Goal: Find specific fact: Find specific fact

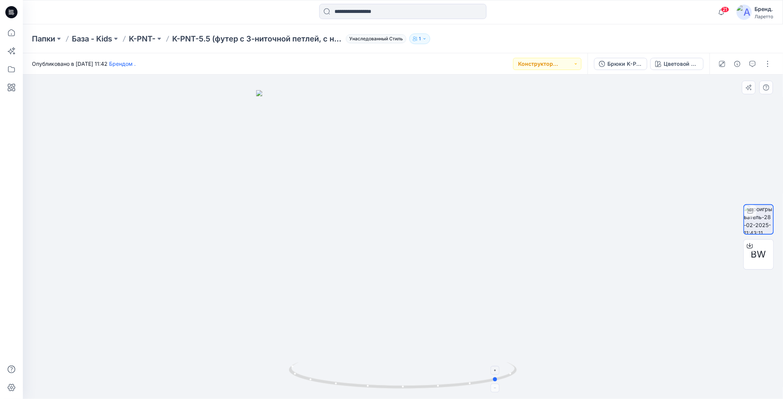
drag, startPoint x: 405, startPoint y: 388, endPoint x: 501, endPoint y: 383, distance: 96.0
click at [501, 383] on icon at bounding box center [404, 376] width 230 height 29
drag, startPoint x: 404, startPoint y: 389, endPoint x: 486, endPoint y: 386, distance: 82.1
click at [486, 386] on icon at bounding box center [404, 376] width 230 height 29
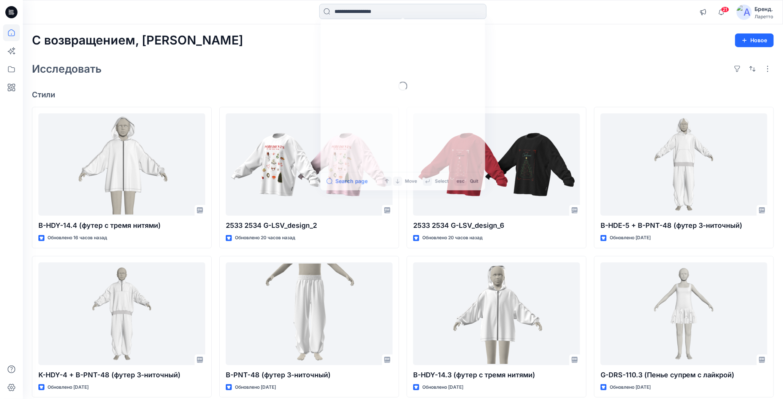
click at [356, 9] on input at bounding box center [402, 11] width 167 height 15
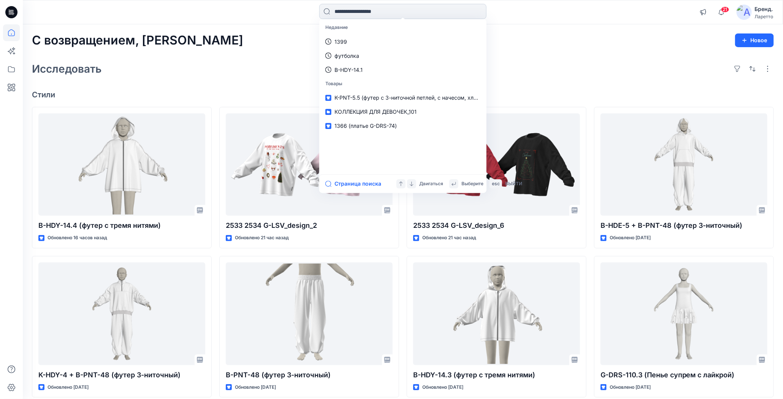
paste input "*********"
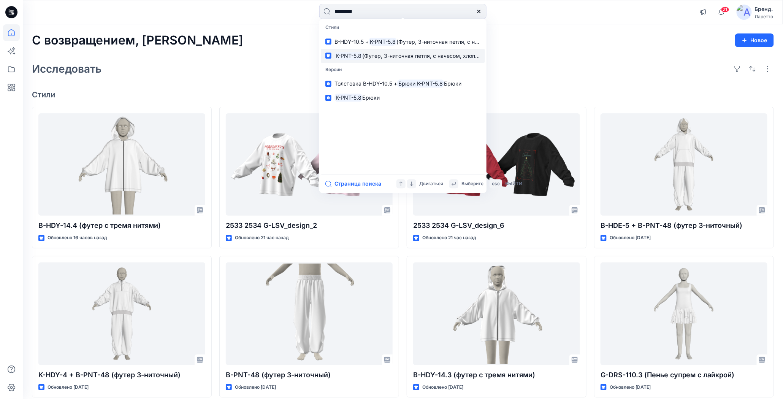
type input "*********"
click at [374, 55] on ya-tr-span "(Футер, 3-ниточная петля, с начесом, хлопок 80 %, полиэстер 20 %)" at bounding box center [454, 55] width 182 height 6
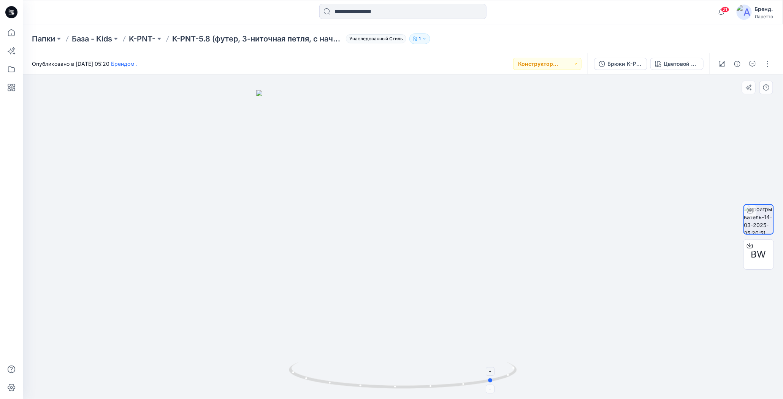
drag, startPoint x: 402, startPoint y: 387, endPoint x: 493, endPoint y: 382, distance: 91.0
click at [493, 382] on icon at bounding box center [404, 376] width 230 height 29
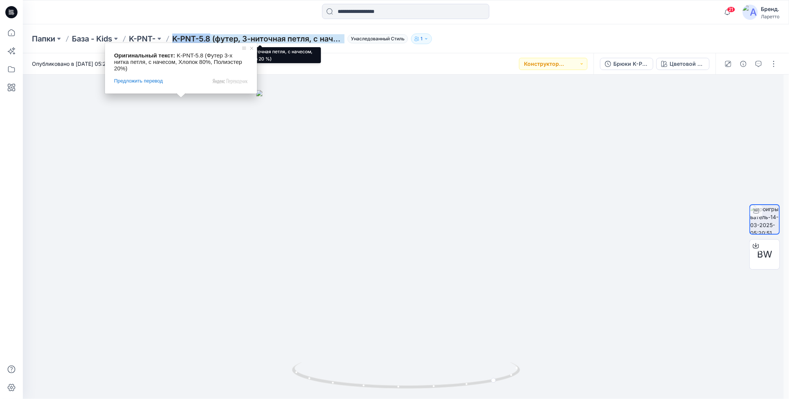
drag, startPoint x: 172, startPoint y: 30, endPoint x: 212, endPoint y: 38, distance: 41.0
click at [212, 38] on div "Папки База - Kids K-PNT- K-PNT-5.8 (футер, 3-ниточная петля, с начесом, хлопок …" at bounding box center [406, 38] width 766 height 29
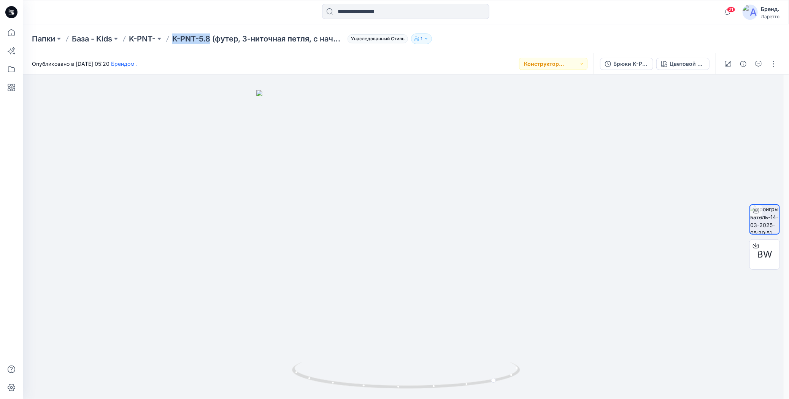
copy ya-tr-span "K-PNT-5.8"
